Goal: Information Seeking & Learning: Understand process/instructions

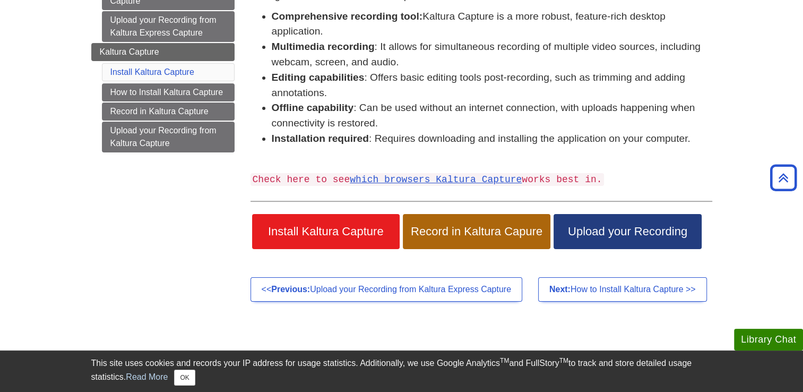
scroll to position [180, 0]
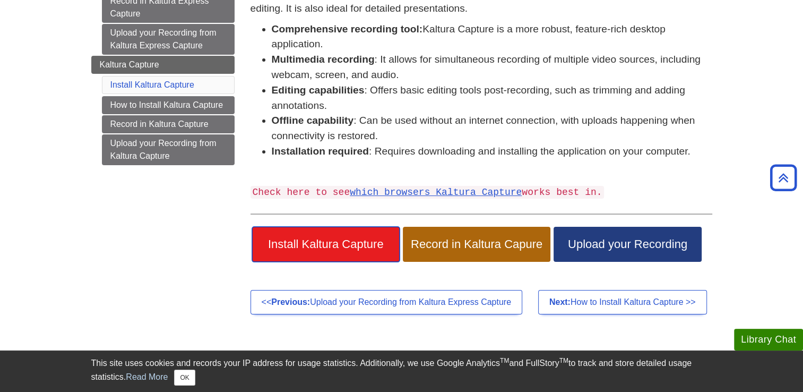
click at [358, 242] on span "Install Kaltura Capture" at bounding box center [326, 244] width 132 height 14
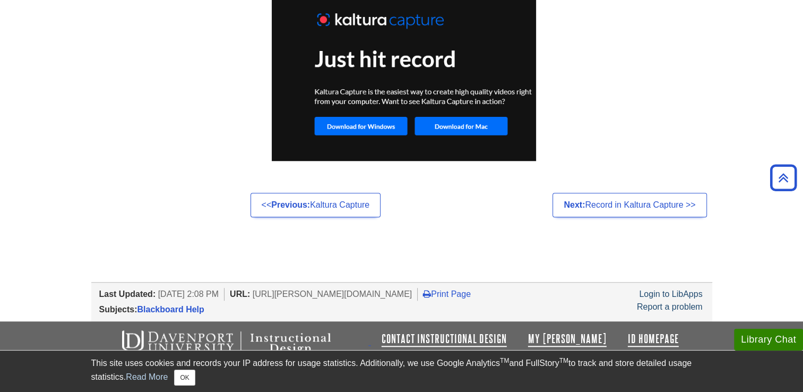
scroll to position [876, 0]
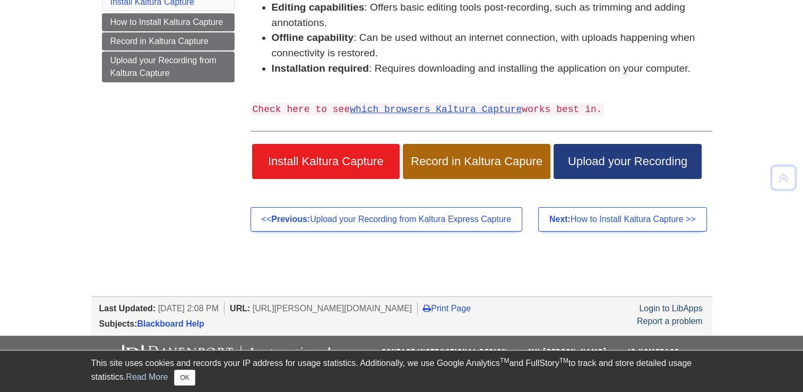
scroll to position [279, 0]
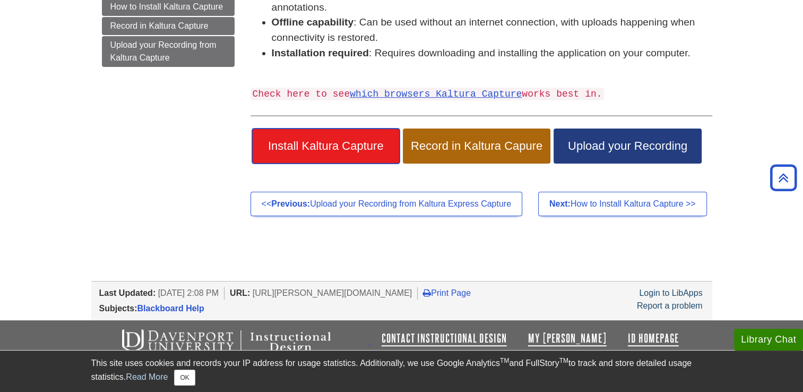
click at [358, 148] on span "Install Kaltura Capture" at bounding box center [326, 146] width 132 height 14
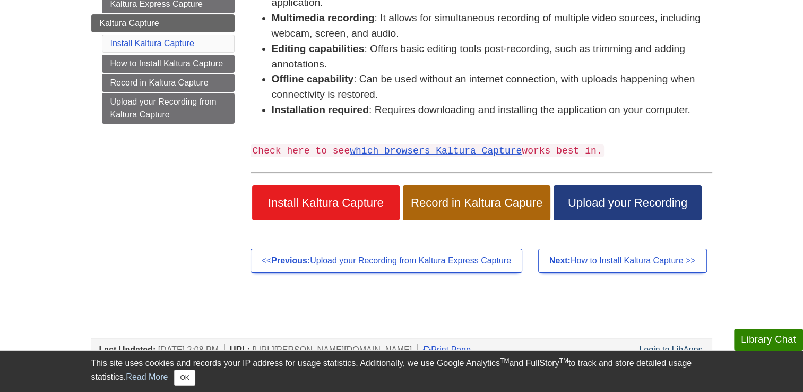
scroll to position [279, 0]
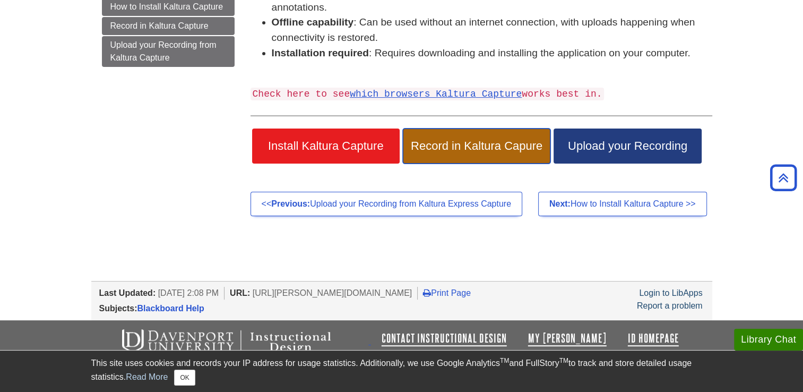
click at [461, 152] on link "Record in Kaltura Capure" at bounding box center [477, 145] width 148 height 35
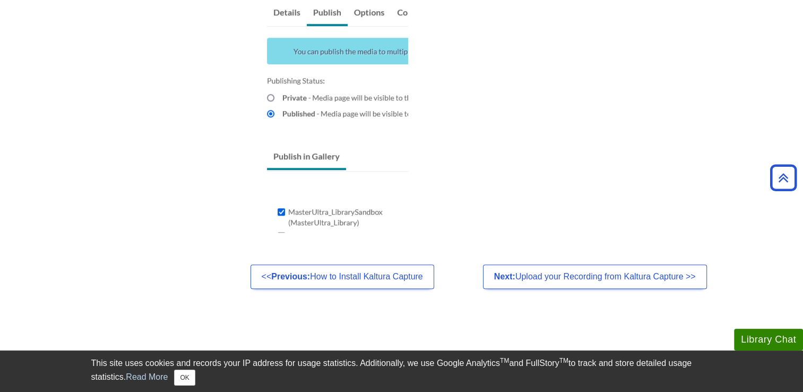
scroll to position [940, 0]
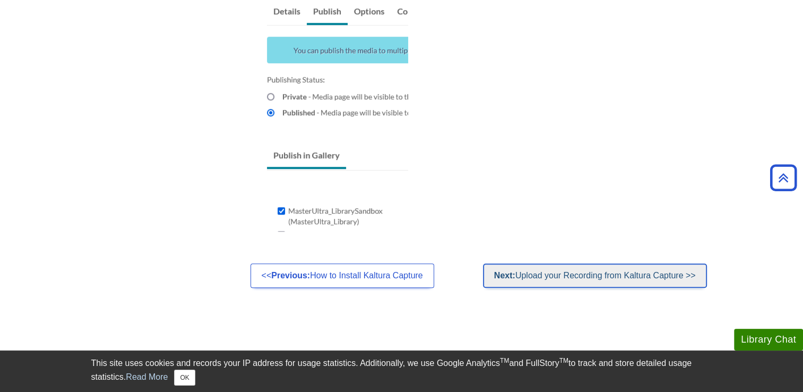
drag, startPoint x: 609, startPoint y: 277, endPoint x: 568, endPoint y: 278, distance: 40.9
click at [568, 278] on link "Next: Upload your Recording from Kaltura Capture >>" at bounding box center [595, 275] width 224 height 24
